Goal: Navigation & Orientation: Find specific page/section

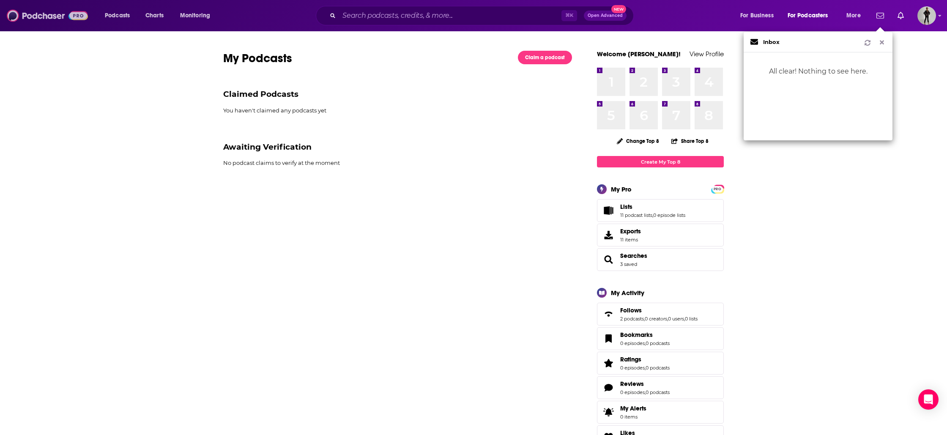
click at [51, 19] on img at bounding box center [47, 16] width 81 height 16
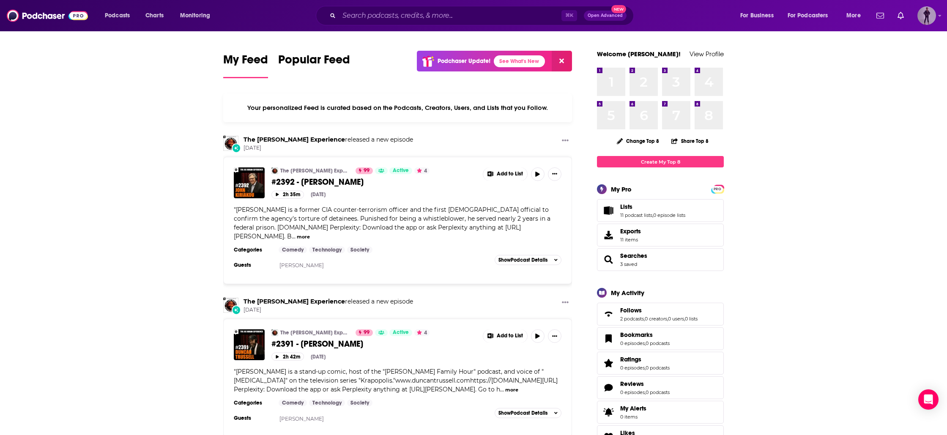
click at [926, 18] on img "Logged in as maradorne" at bounding box center [926, 15] width 19 height 19
click at [874, 50] on span "Profile" at bounding box center [871, 47] width 17 height 6
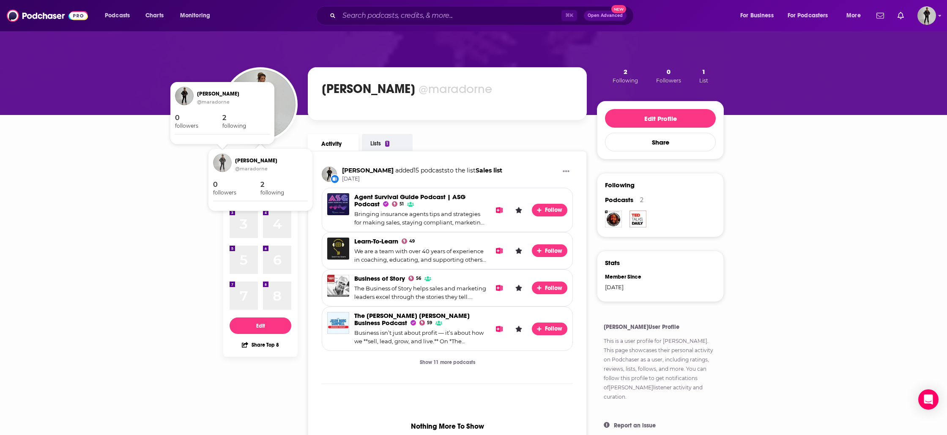
click at [225, 166] on img "Mara Dorne" at bounding box center [222, 162] width 19 height 19
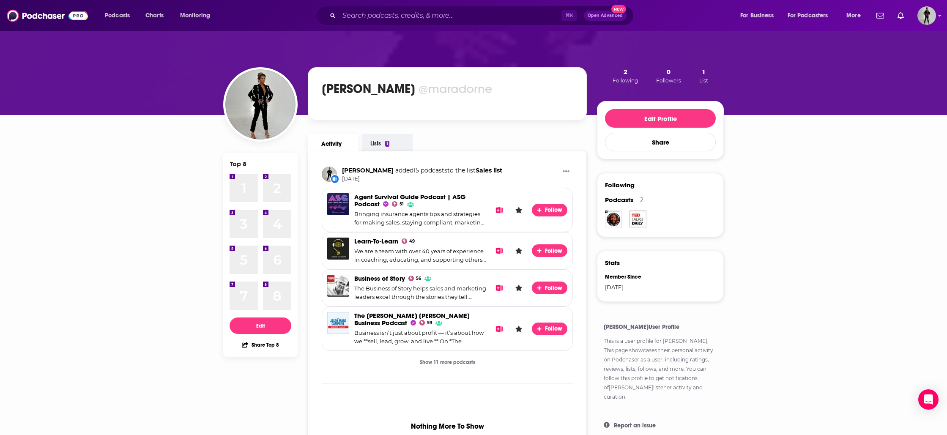
click at [171, 202] on div "Top 8 1 1 2 2 3 3 4 4 5 5 6 6 7 7 8 8 Edit Share Top 8 [PERSON_NAME] @maradorne…" at bounding box center [473, 271] width 947 height 482
click at [140, 331] on div "Top 8 1 1 2 2 3 3 4 4 5 5 6 6 7 7 8 8 Edit Share Top 8 [PERSON_NAME] @maradorne…" at bounding box center [473, 271] width 947 height 482
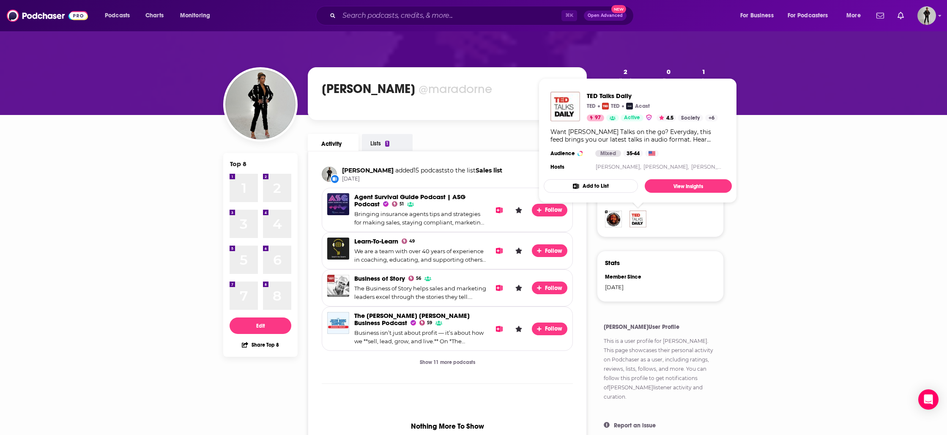
click at [849, 191] on div "Top 8 1 1 2 2 3 3 4 4 5 5 6 6 7 7 8 8 Edit Share Top 8 [PERSON_NAME] @maradorne…" at bounding box center [473, 271] width 947 height 482
